Goal: Information Seeking & Learning: Check status

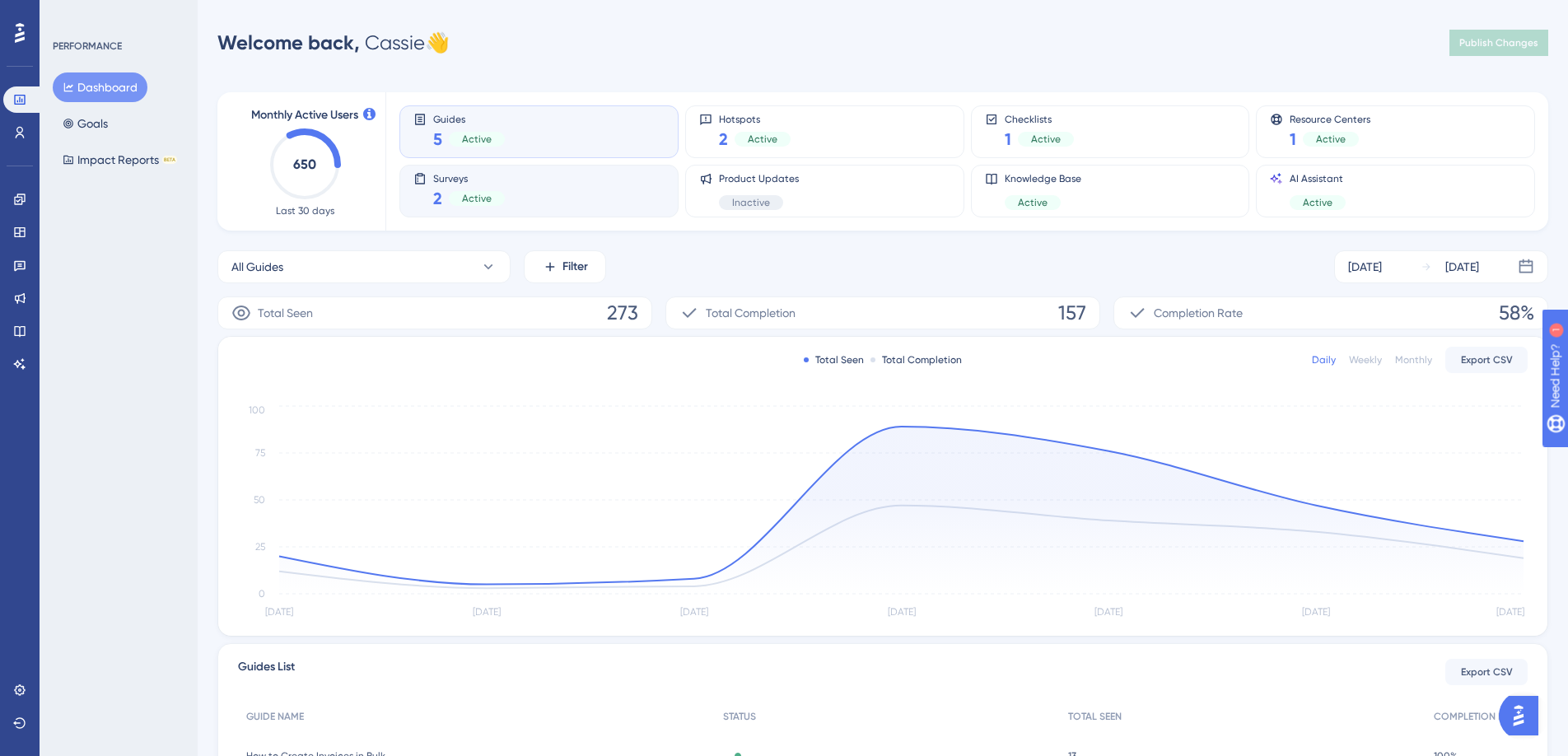
click at [465, 174] on span "Surveys" at bounding box center [470, 178] width 72 height 12
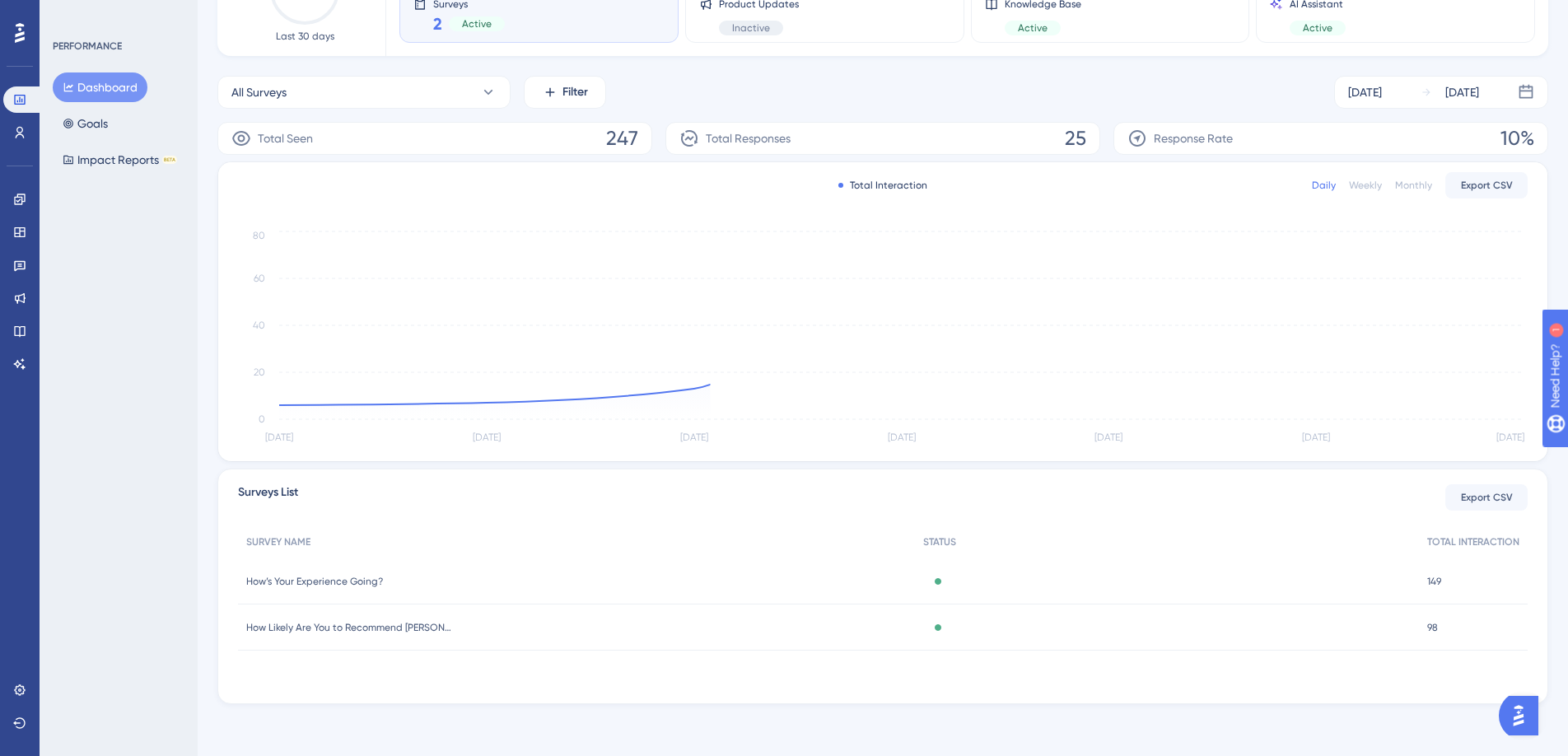
scroll to position [176, 0]
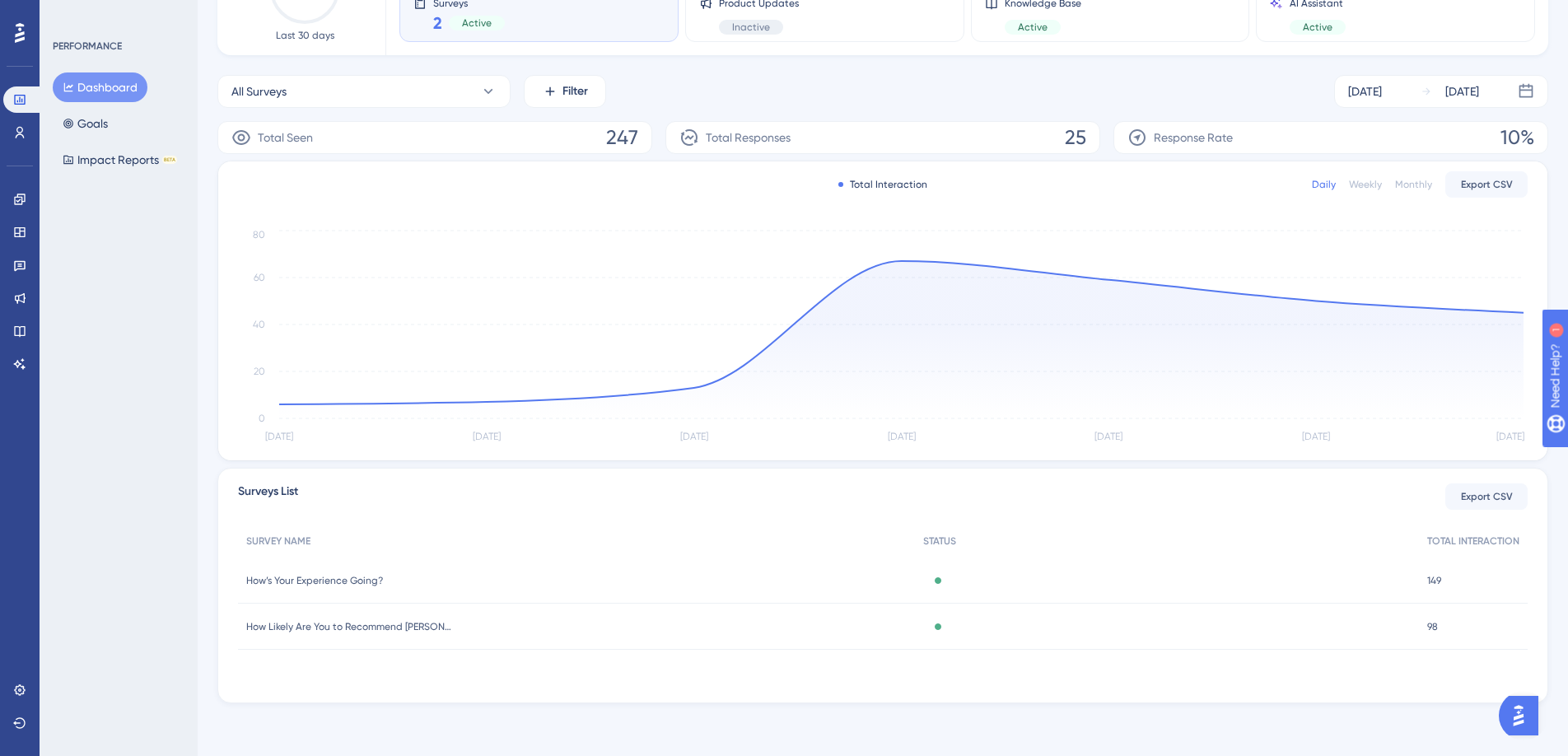
click at [1438, 583] on span "149" at bounding box center [1434, 581] width 14 height 13
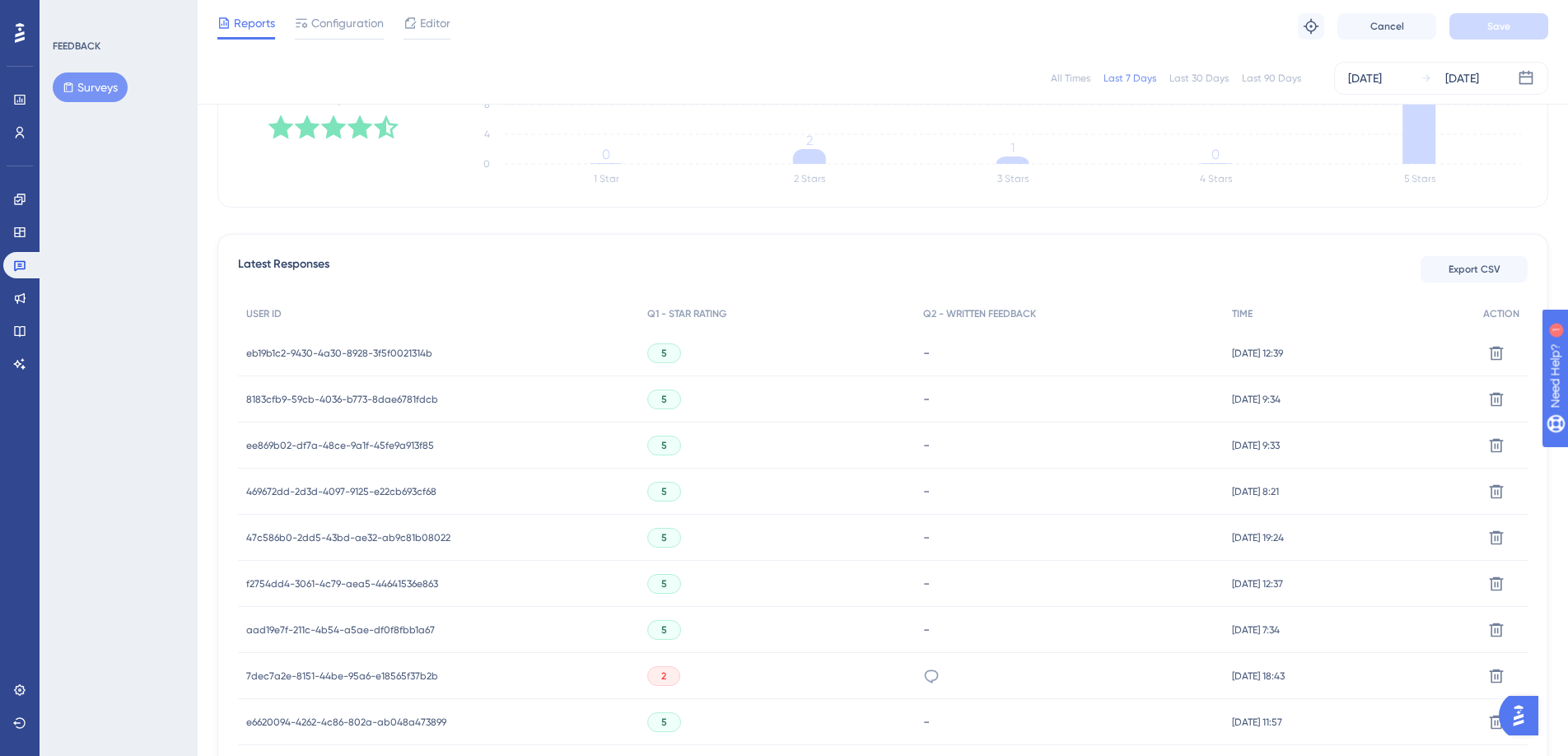
scroll to position [350, 0]
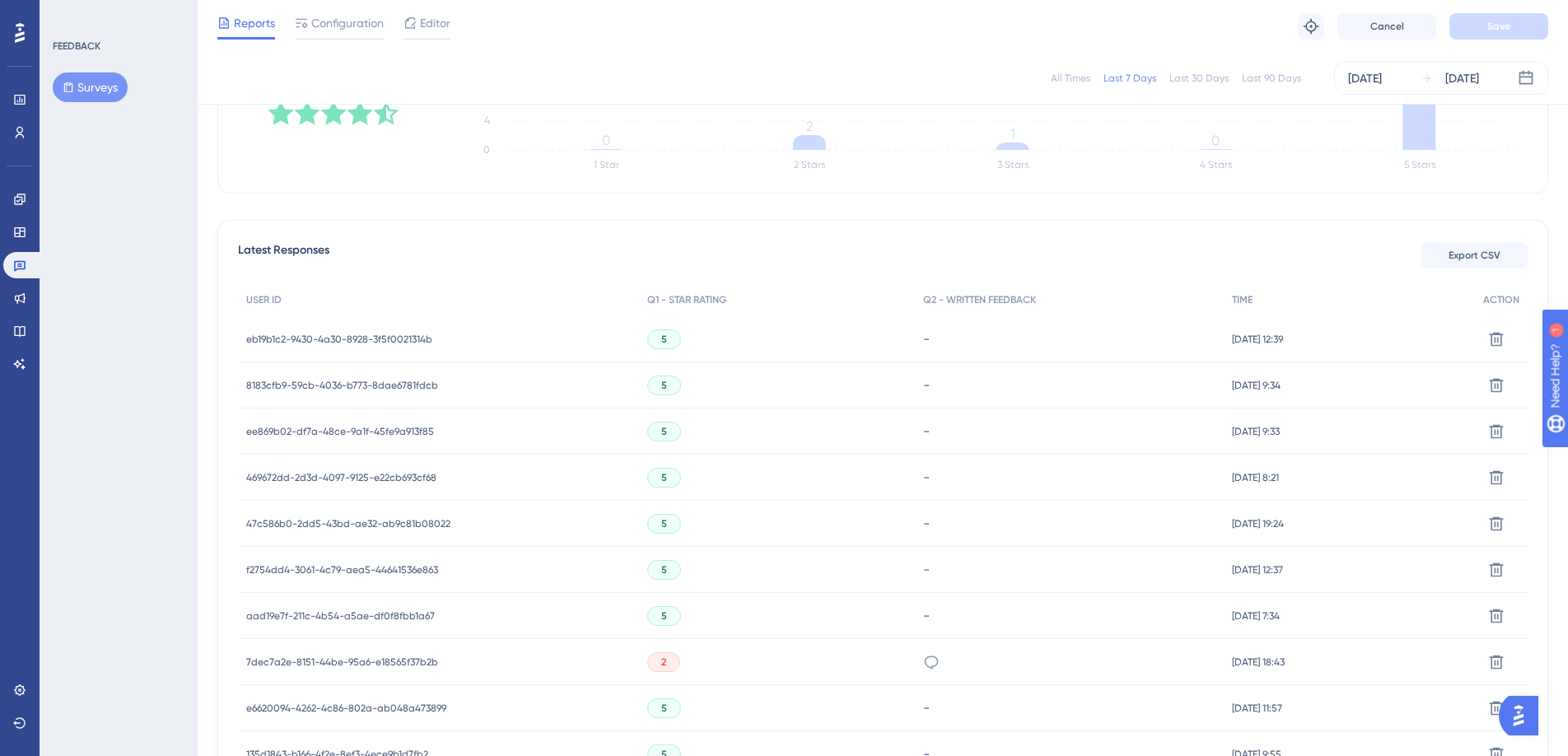
click at [415, 339] on span "eb19b1c2-9430-4a30-8928-3f5f0021314b" at bounding box center [339, 339] width 186 height 13
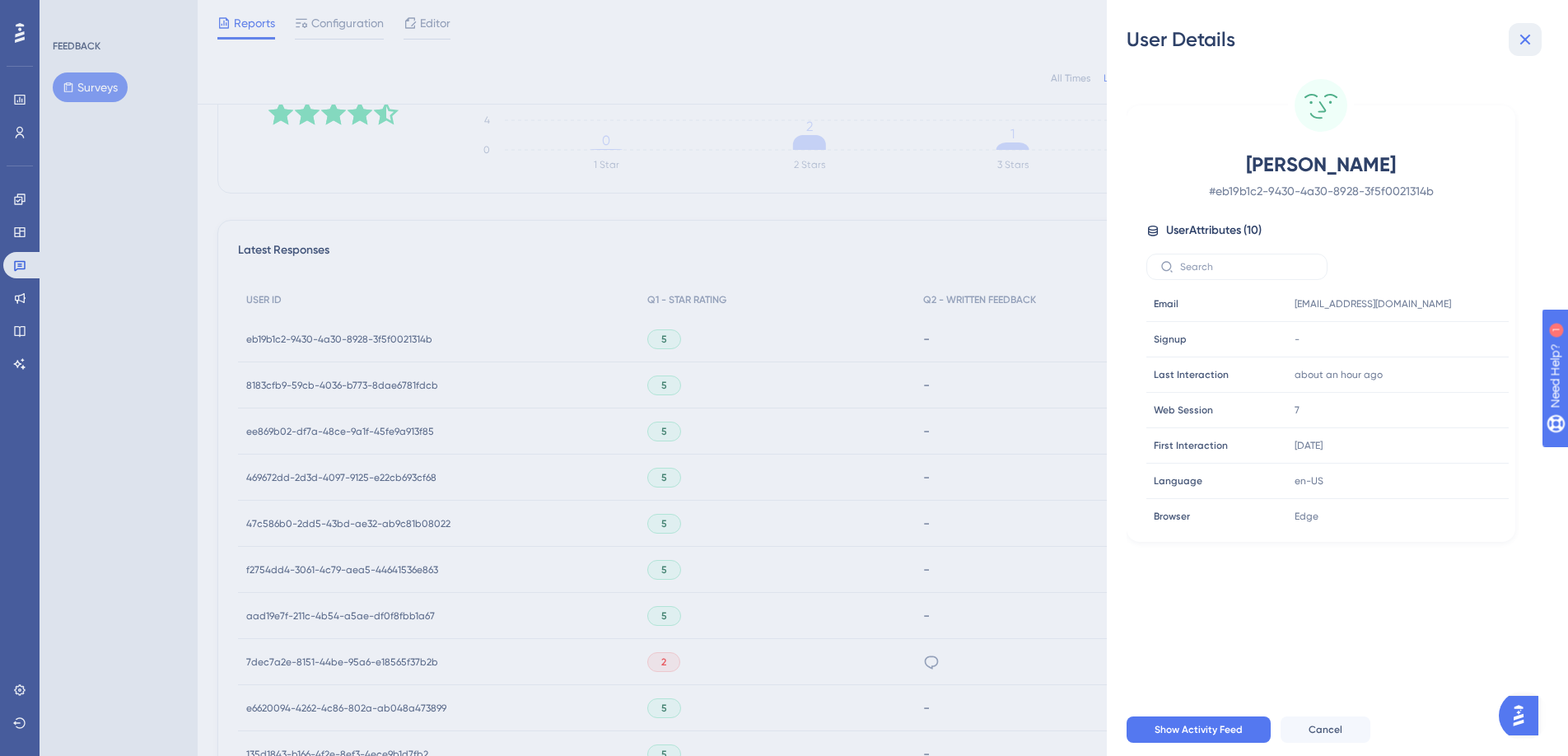
click at [1528, 43] on icon at bounding box center [1526, 41] width 11 height 11
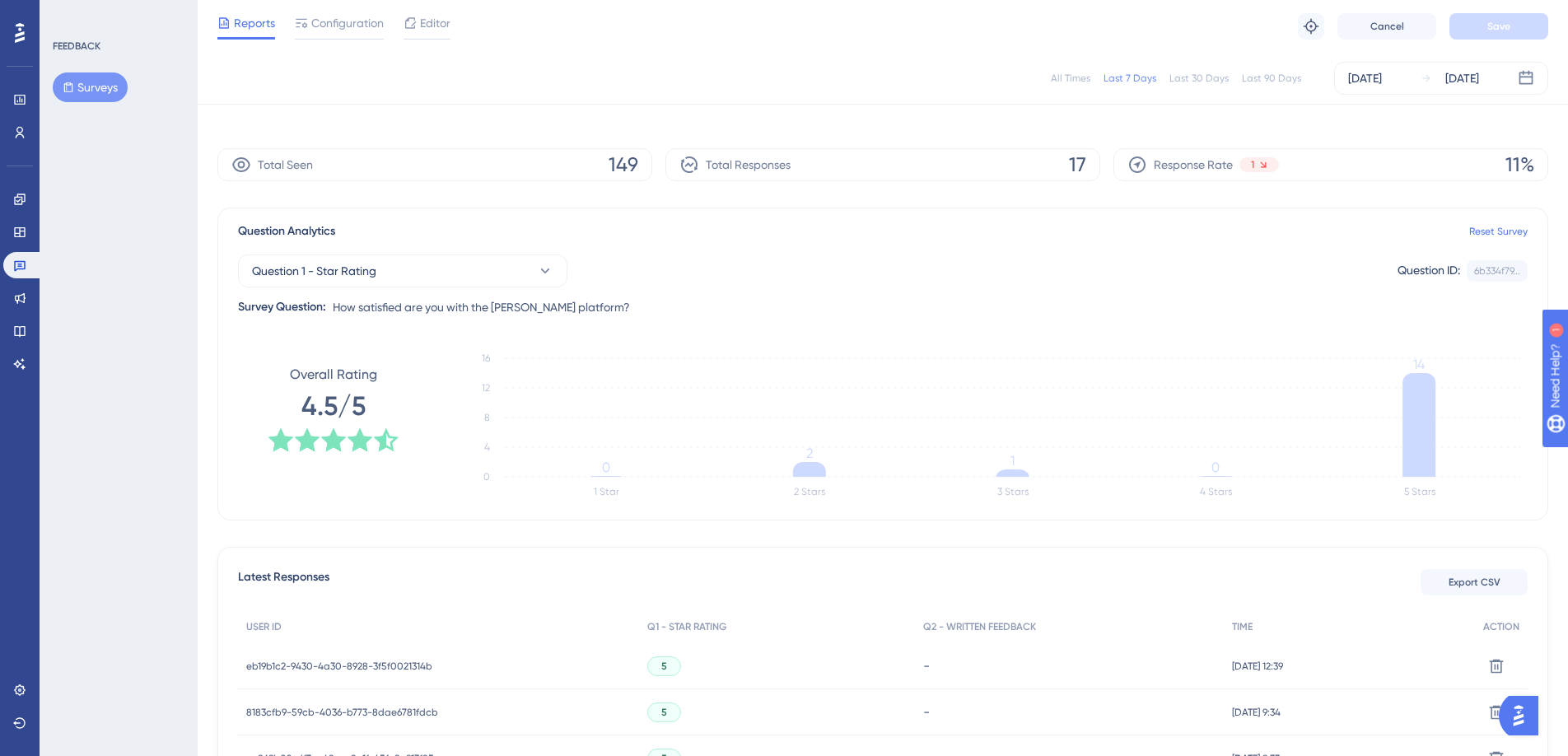
scroll to position [0, 0]
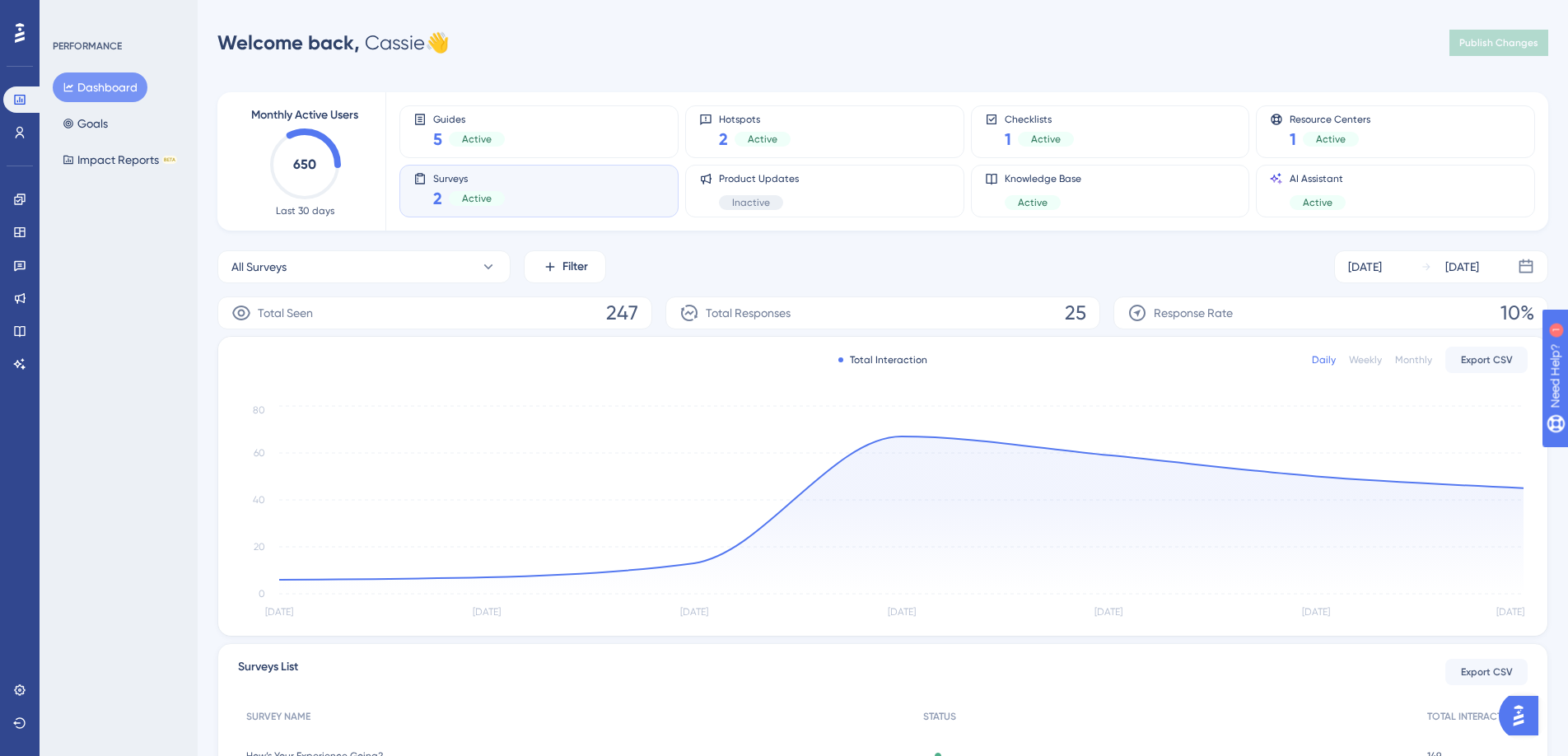
scroll to position [176, 0]
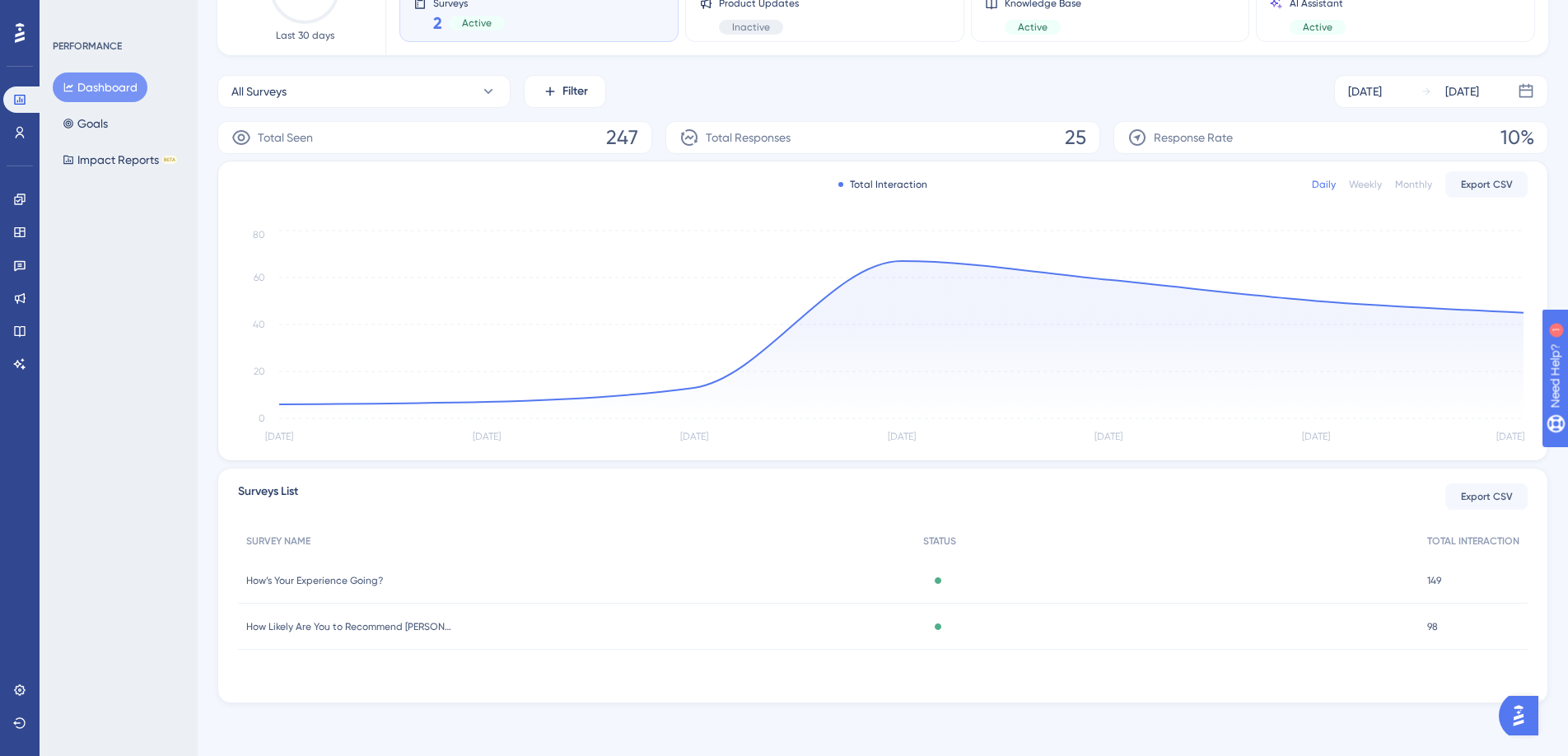
click at [326, 624] on span "How Likely Are You to Recommend [PERSON_NAME]?" at bounding box center [349, 627] width 206 height 13
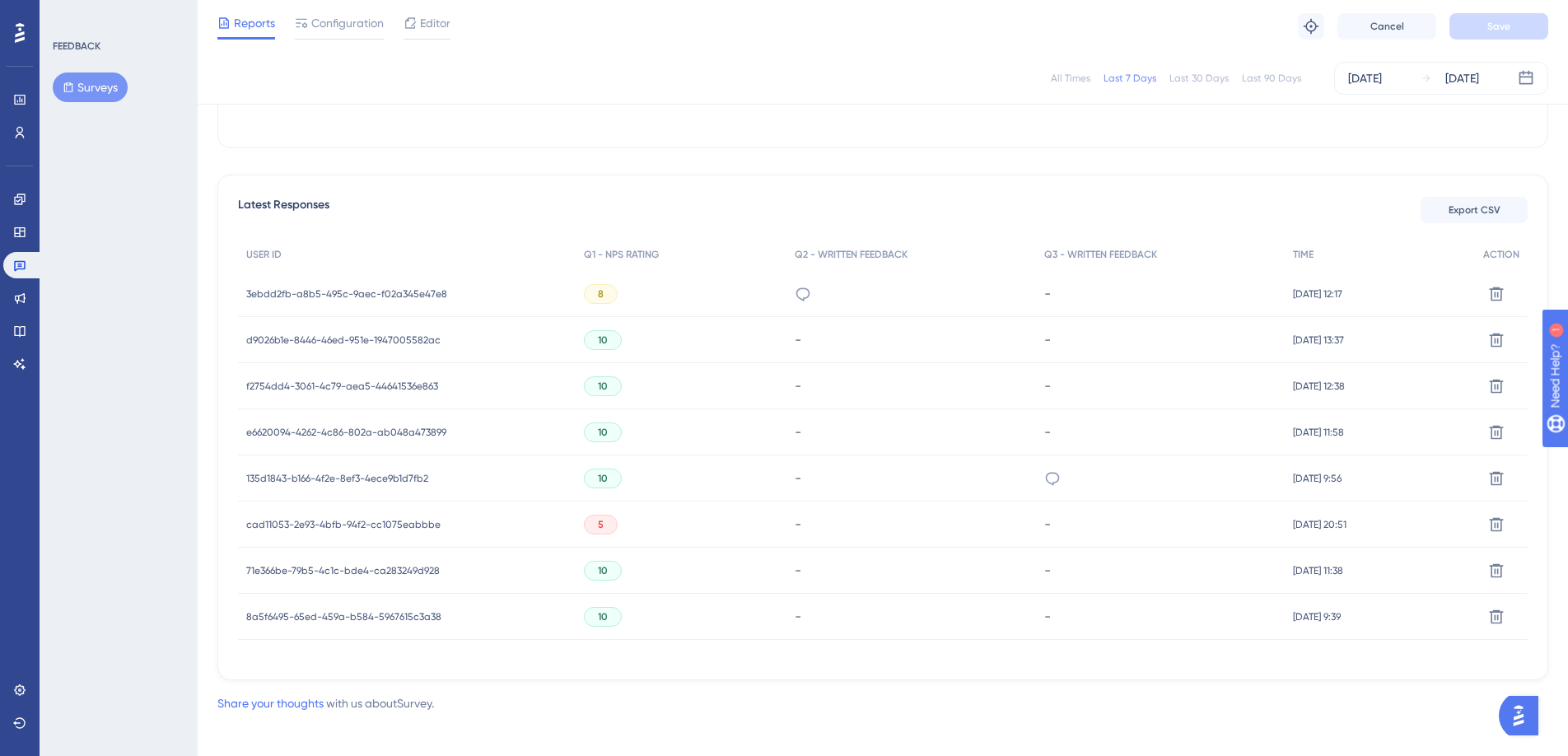
scroll to position [397, 0]
click at [402, 286] on span "3ebdd2fb-a8b5-495c-9aec-f02a345e47e8" at bounding box center [346, 292] width 201 height 13
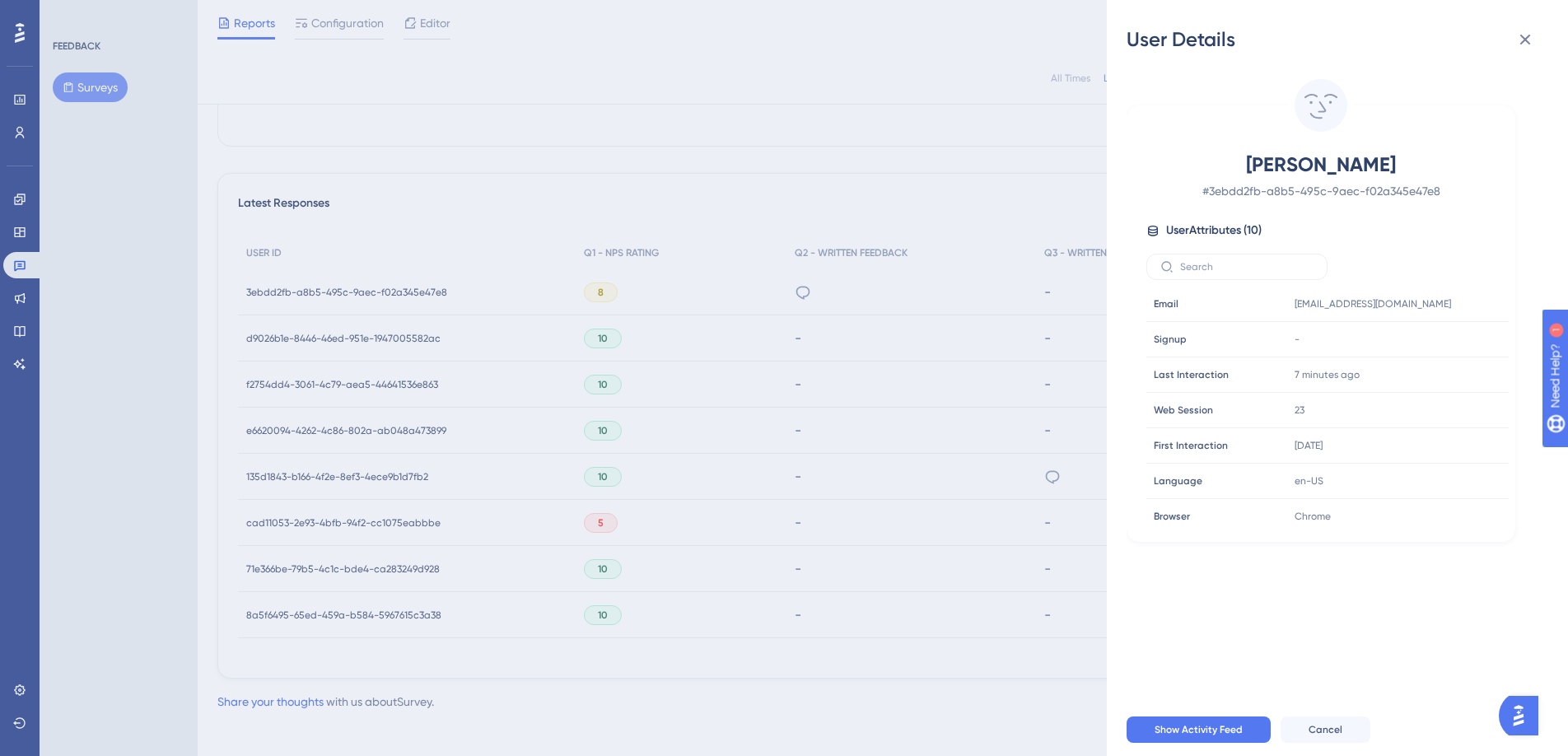
click at [809, 431] on div "User Details [PERSON_NAME] # 3ebdd2fb-a8b5-495c-9aec-f02a345e47e8 User Attribut…" at bounding box center [784, 378] width 1568 height 756
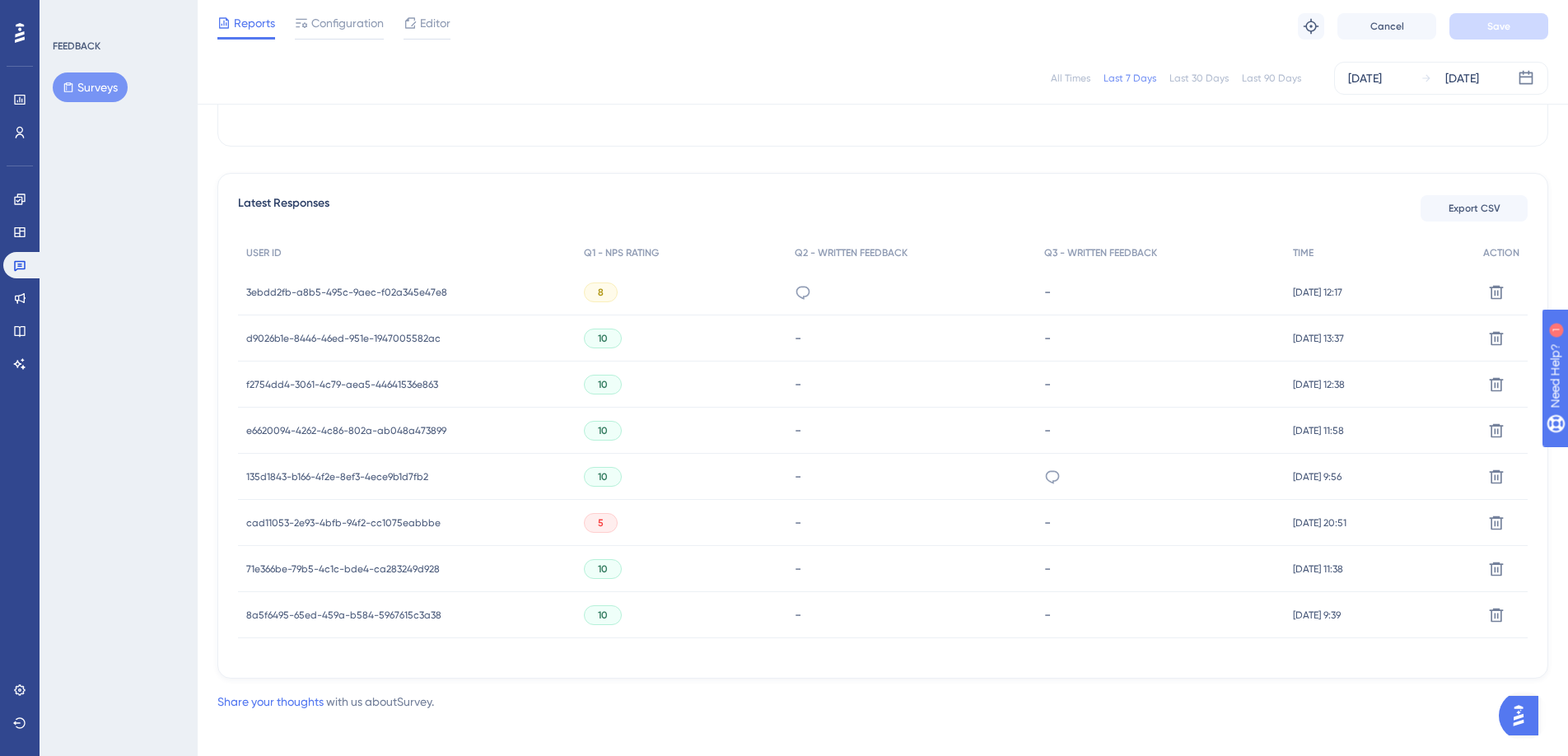
click at [339, 474] on span "135d1843-b166-4f2e-8ef3-4ece9b1d7fb2" at bounding box center [337, 477] width 182 height 13
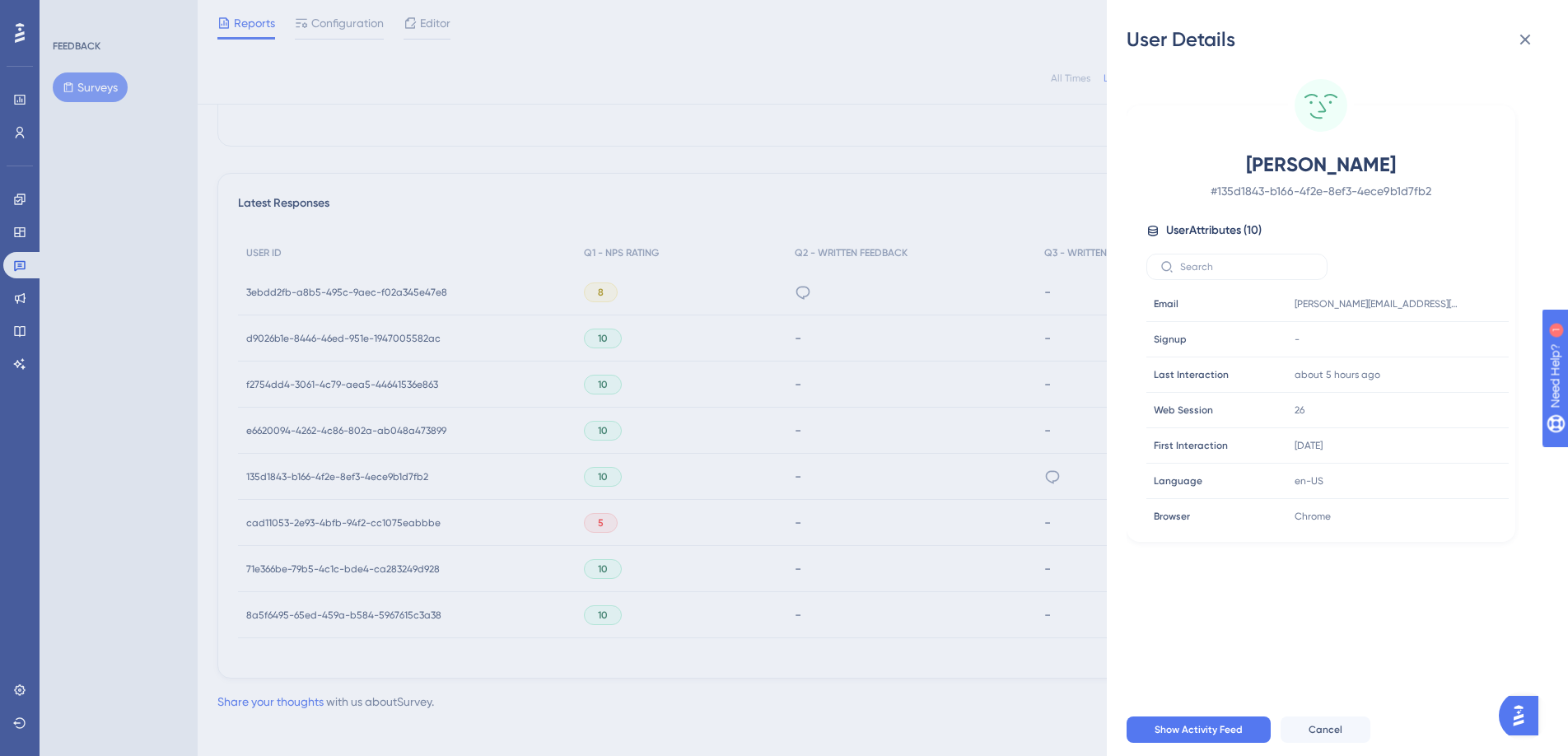
click at [691, 19] on div "User Details [PERSON_NAME] # 135d1843-b166-4f2e-8ef3-4ece9b1d7fb2 User Attribut…" at bounding box center [784, 378] width 1568 height 756
